Goal: Information Seeking & Learning: Learn about a topic

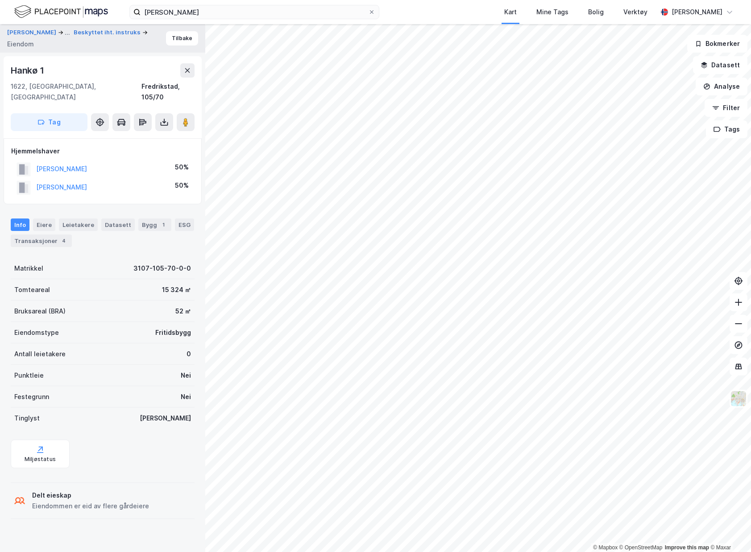
click at [185, 50] on div "[PERSON_NAME] ... Beskyttet iht. instruks Eiendom Tilbake" at bounding box center [102, 38] width 205 height 29
click at [182, 42] on button "Tilbake" at bounding box center [182, 38] width 32 height 14
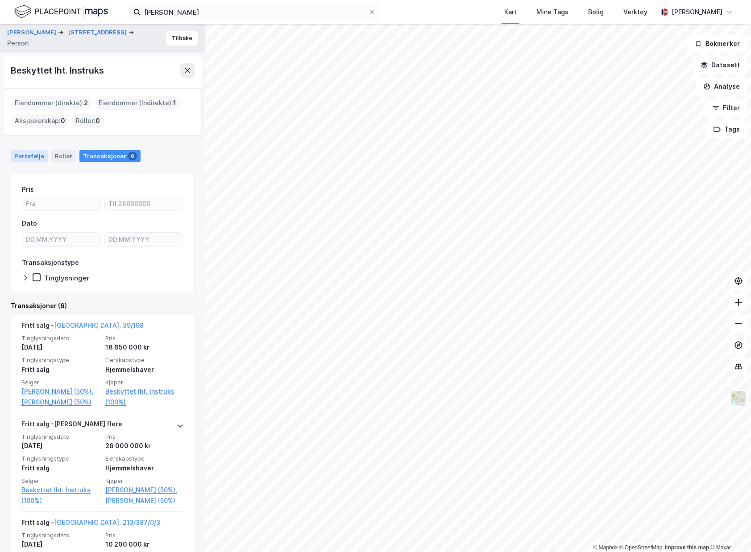
click at [35, 150] on div "Portefølje" at bounding box center [29, 156] width 37 height 12
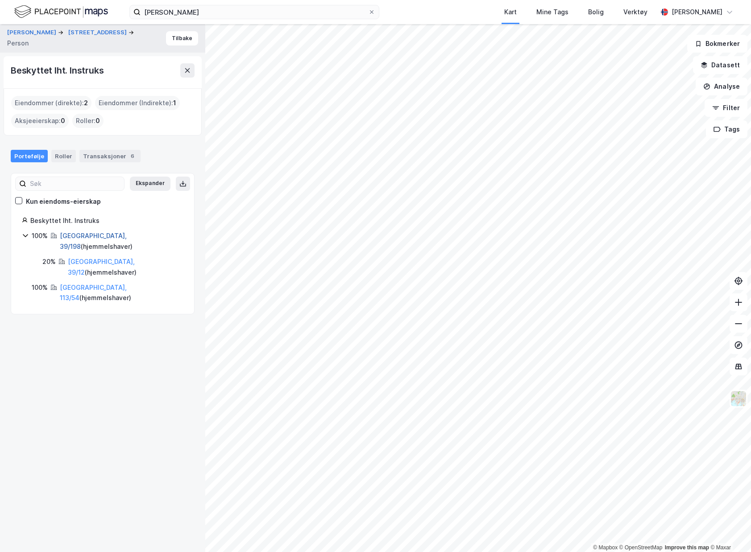
click at [86, 236] on link "[GEOGRAPHIC_DATA], 39/198" at bounding box center [93, 241] width 67 height 18
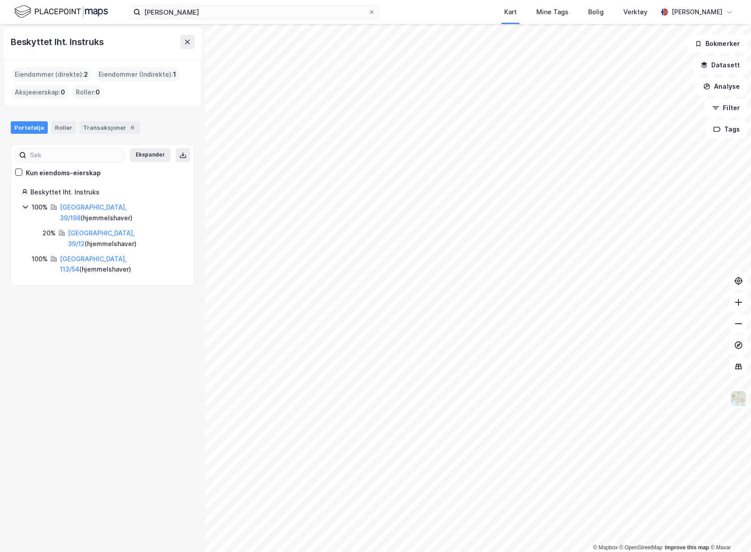
click at [75, 254] on div "[GEOGRAPHIC_DATA], 113/54 ( hjemmelshaver )" at bounding box center [122, 264] width 124 height 21
click at [71, 255] on link "[GEOGRAPHIC_DATA], 113/54" at bounding box center [93, 264] width 67 height 18
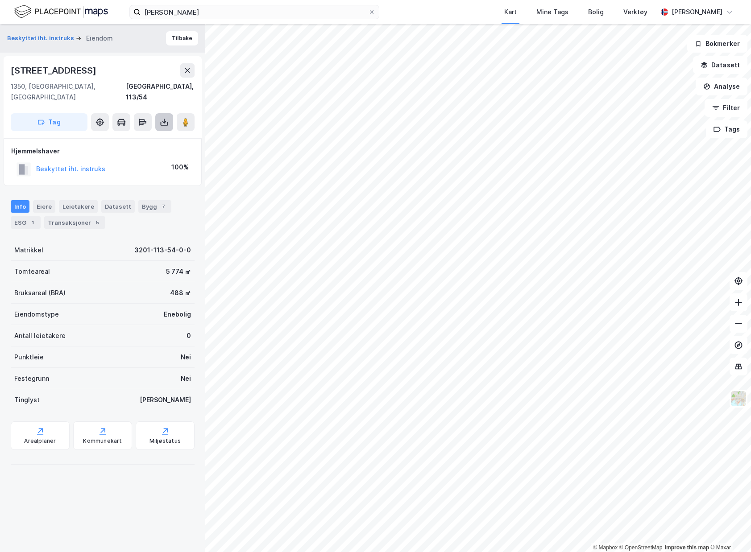
click at [162, 118] on icon at bounding box center [164, 122] width 9 height 9
click at [160, 133] on div "Last ned grunnbok" at bounding box center [125, 140] width 95 height 14
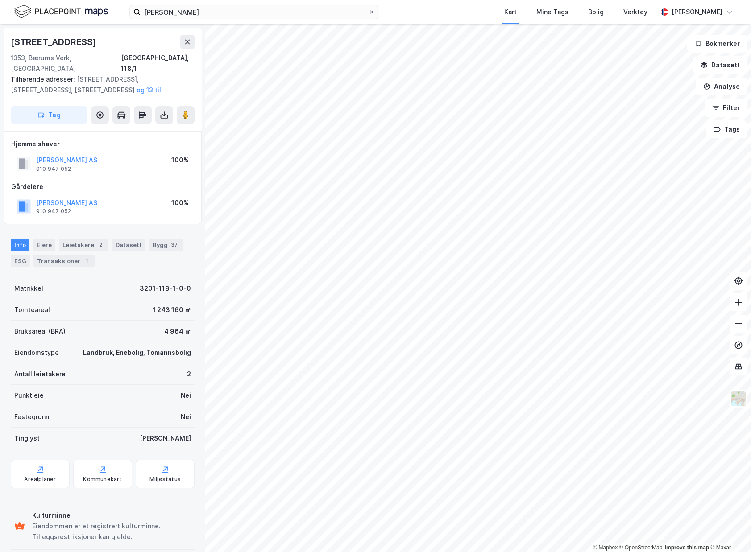
scroll to position [1, 0]
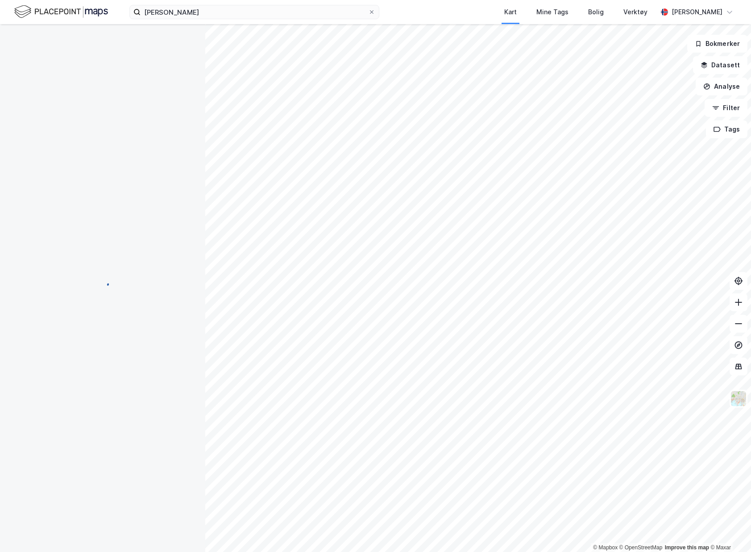
scroll to position [1, 0]
